Goal: Find specific page/section: Find specific page/section

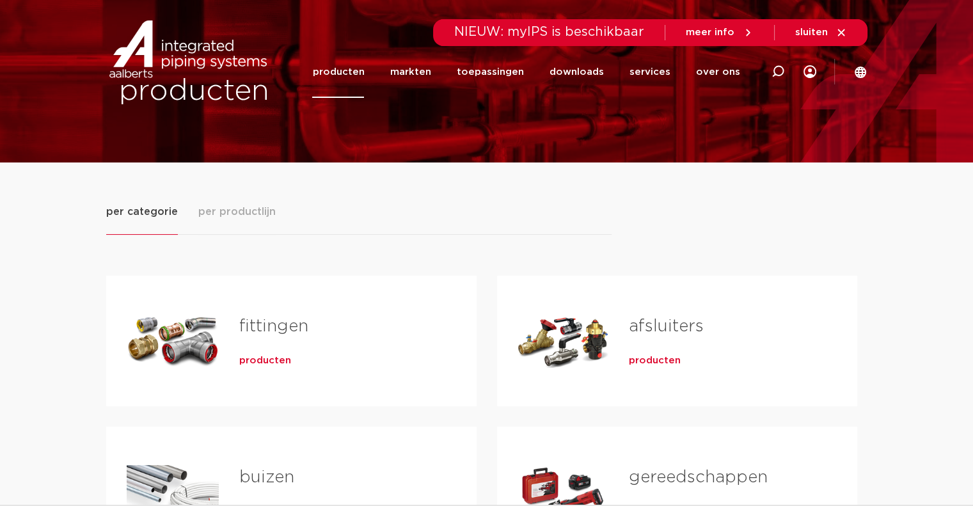
scroll to position [64, 0]
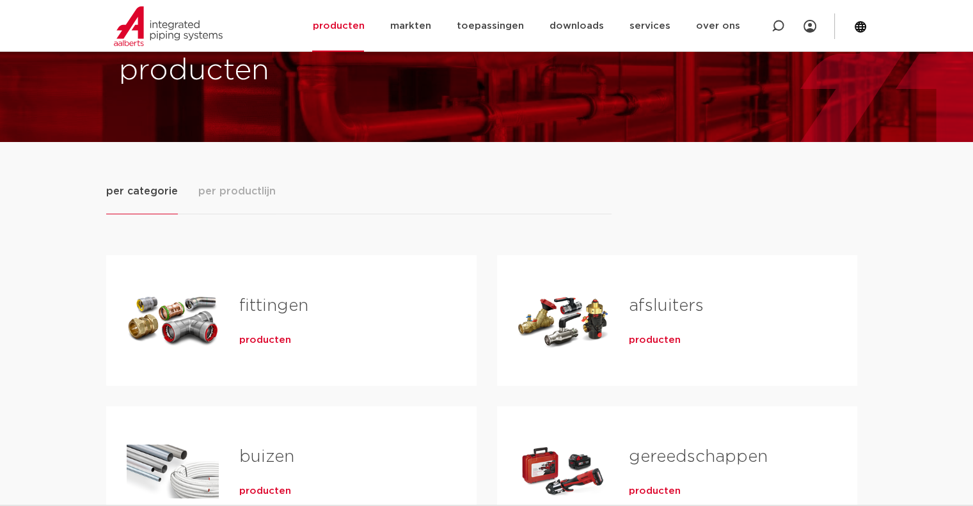
click at [264, 317] on h2 "fittingen" at bounding box center [337, 308] width 196 height 29
click at [267, 308] on link "fittingen" at bounding box center [273, 305] width 69 height 17
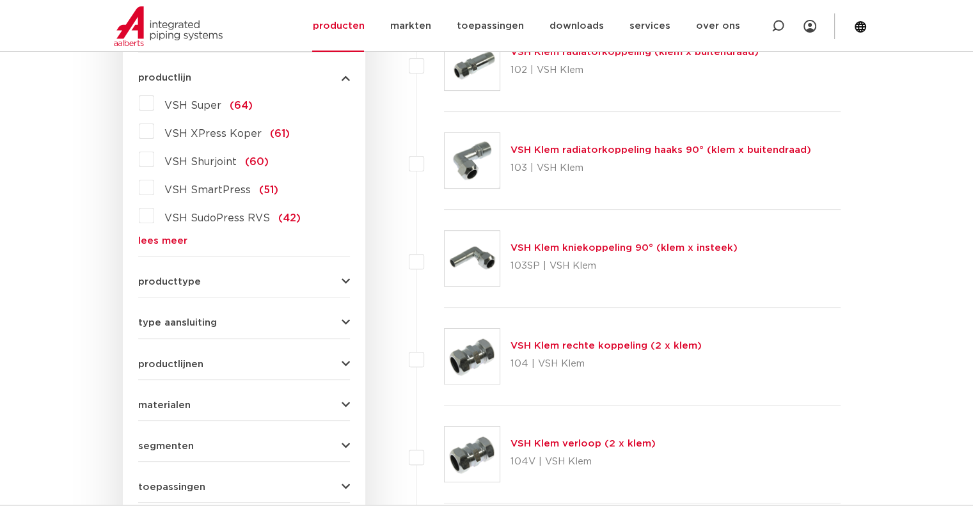
scroll to position [383, 0]
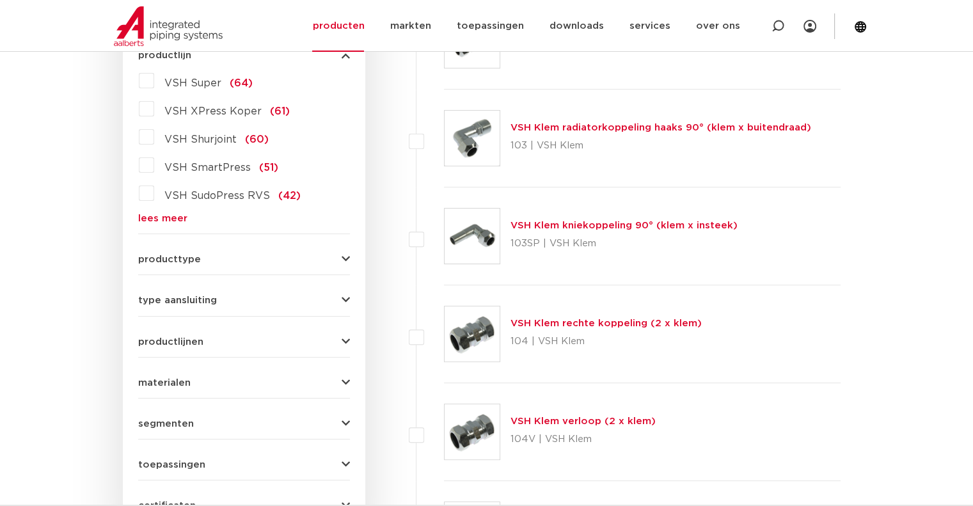
click at [167, 216] on link "lees meer" at bounding box center [244, 219] width 212 height 10
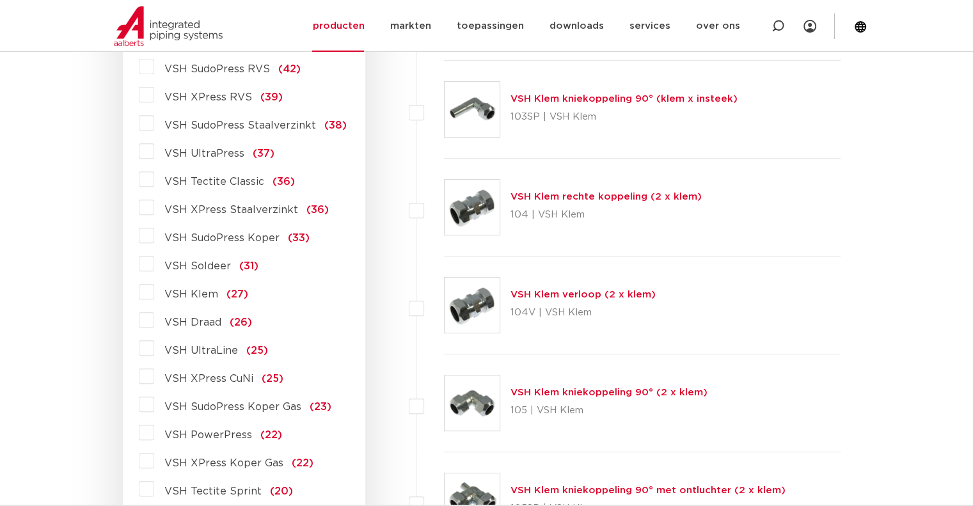
scroll to position [511, 0]
click at [204, 258] on label "VSH Soldeer (31)" at bounding box center [206, 262] width 104 height 20
click at [0, 0] on input "VSH Soldeer (31)" at bounding box center [0, 0] width 0 height 0
